Goal: Transaction & Acquisition: Purchase product/service

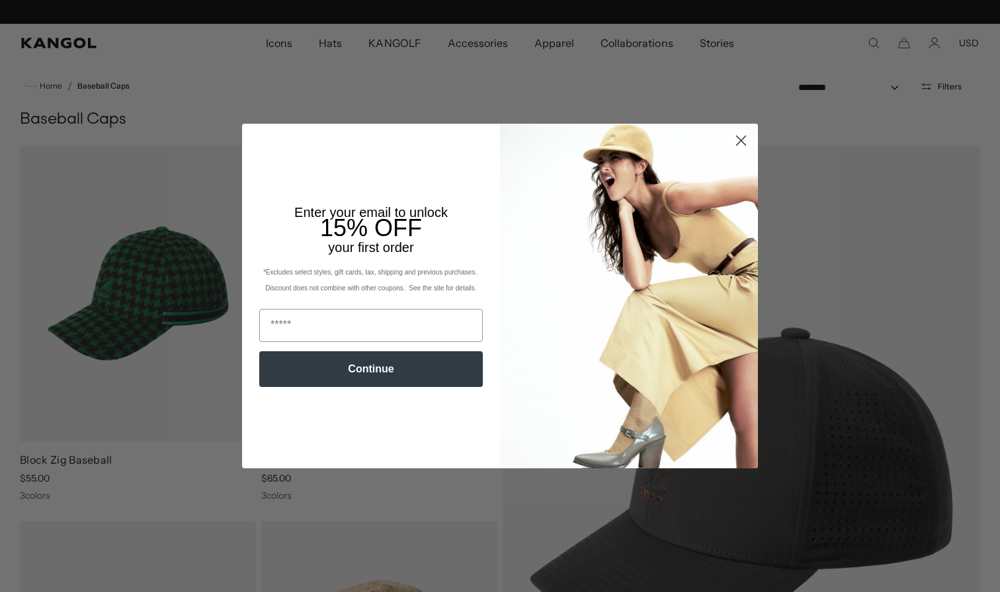
scroll to position [0, 273]
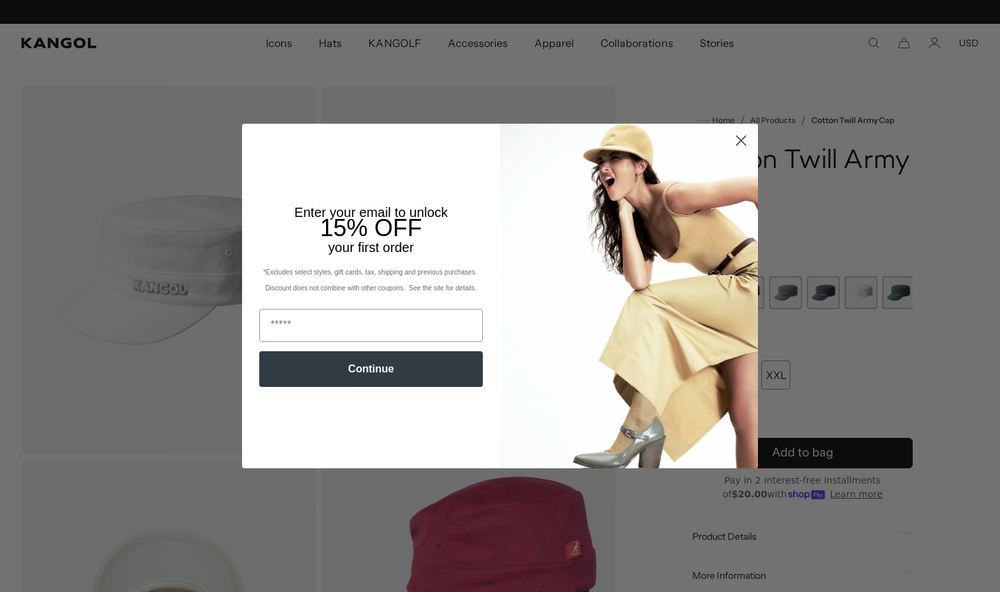
scroll to position [0, 273]
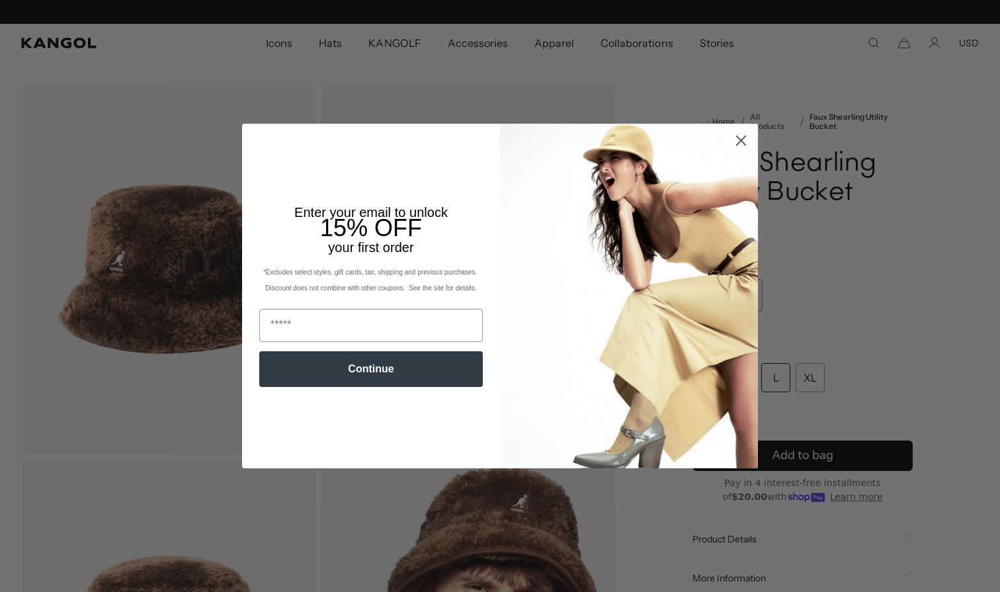
scroll to position [0, 273]
